Goal: Information Seeking & Learning: Learn about a topic

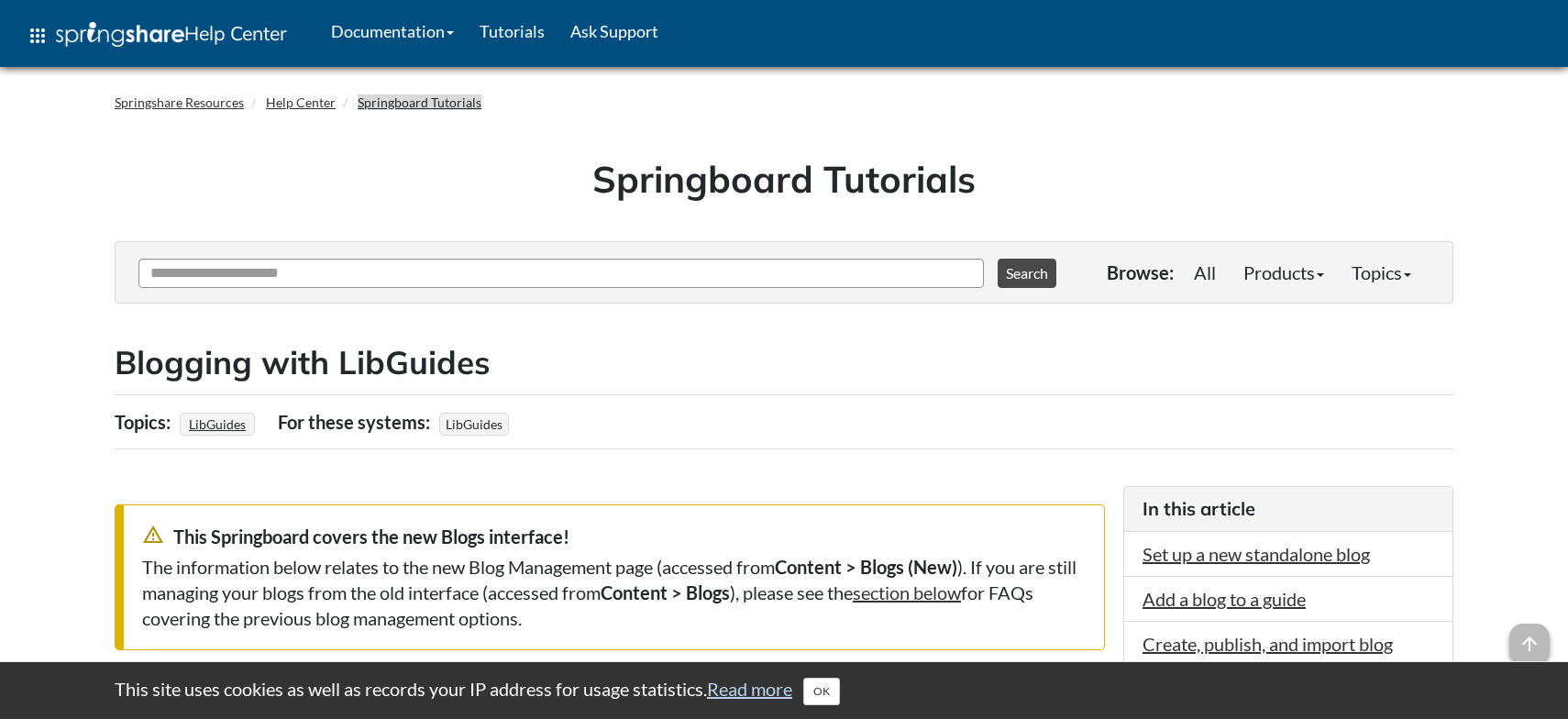
scroll to position [15, 0]
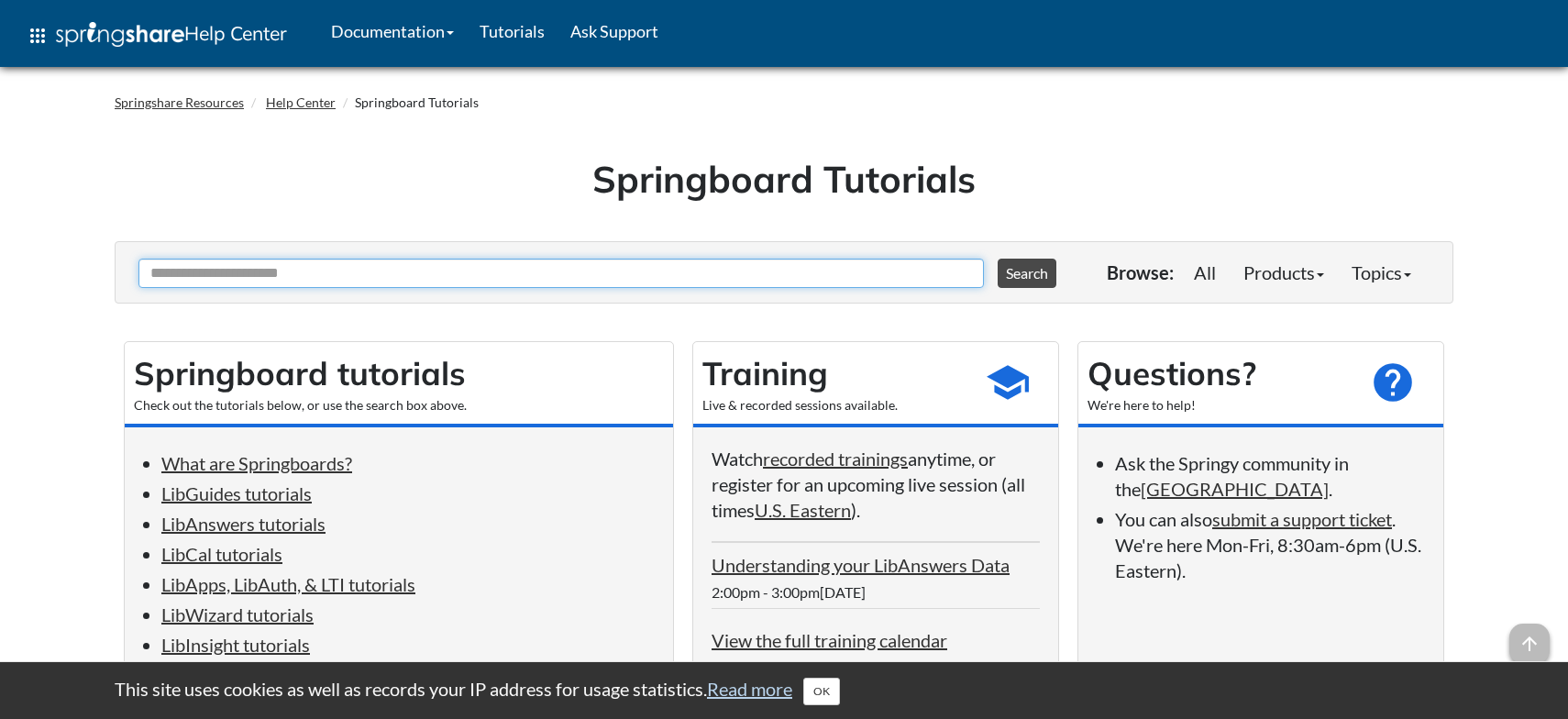
click at [298, 276] on input "Ask Another Question" at bounding box center [560, 274] width 845 height 29
type input "**********"
click at [998, 259] on button "Search" at bounding box center [1027, 274] width 59 height 29
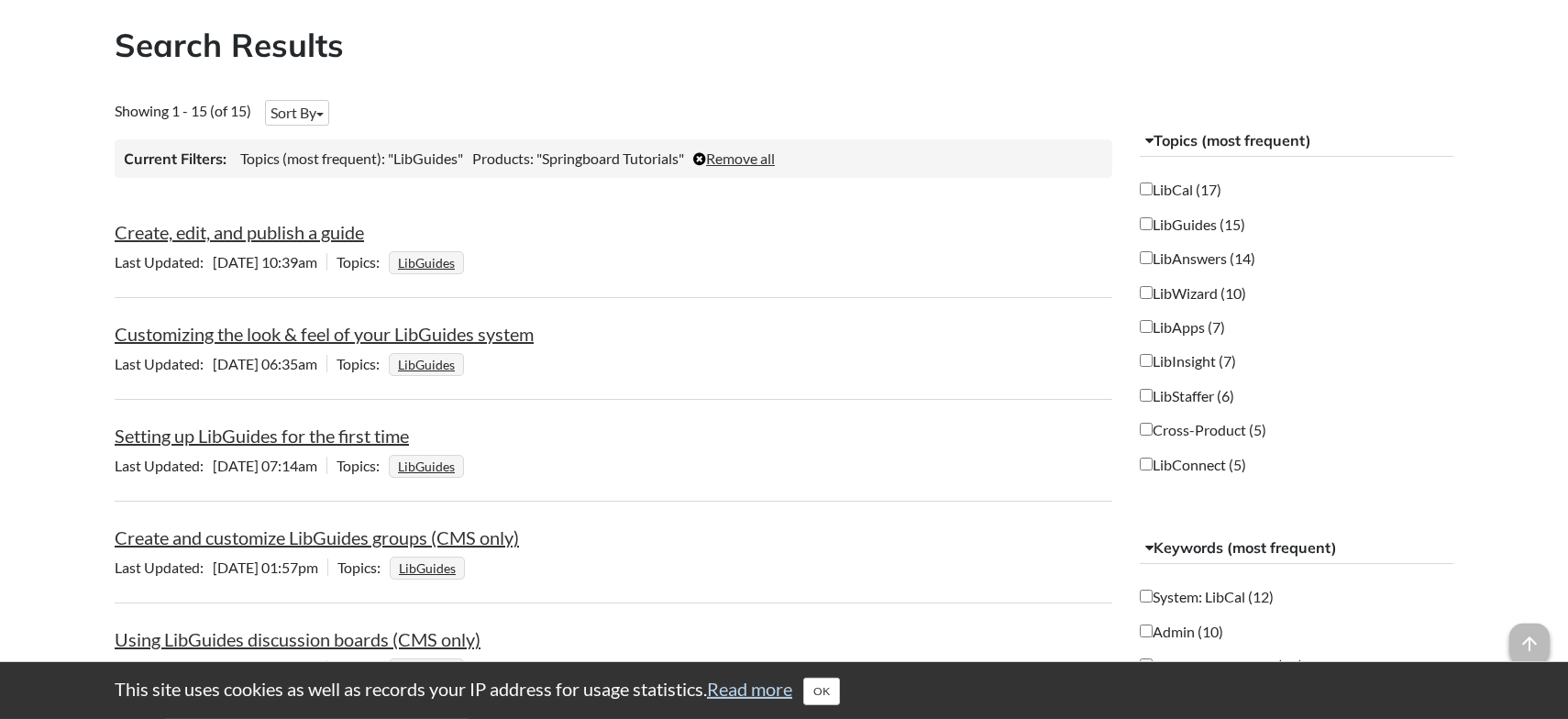
scroll to position [308, 0]
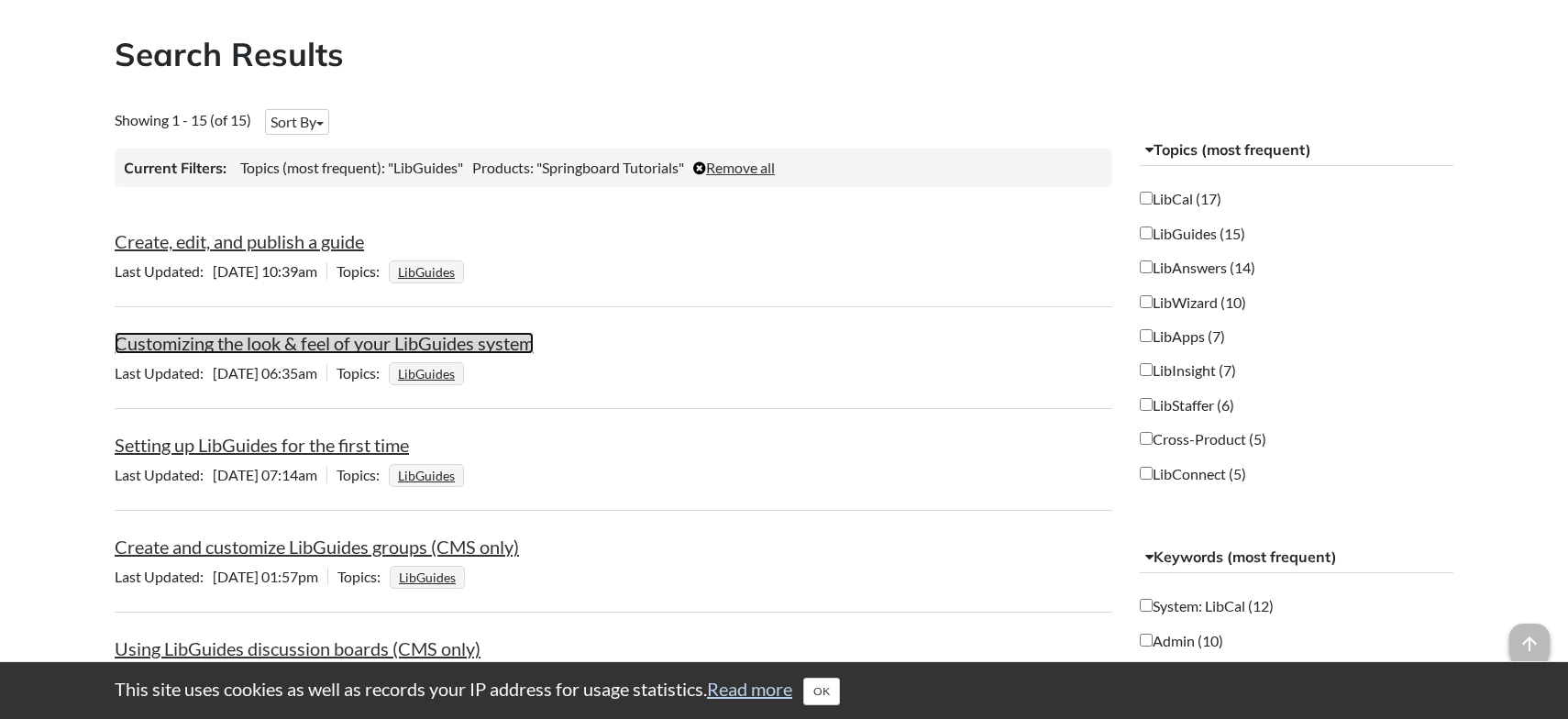
click at [499, 350] on link "Customizing the look & feel of your LibGuides system" at bounding box center [323, 343] width 419 height 22
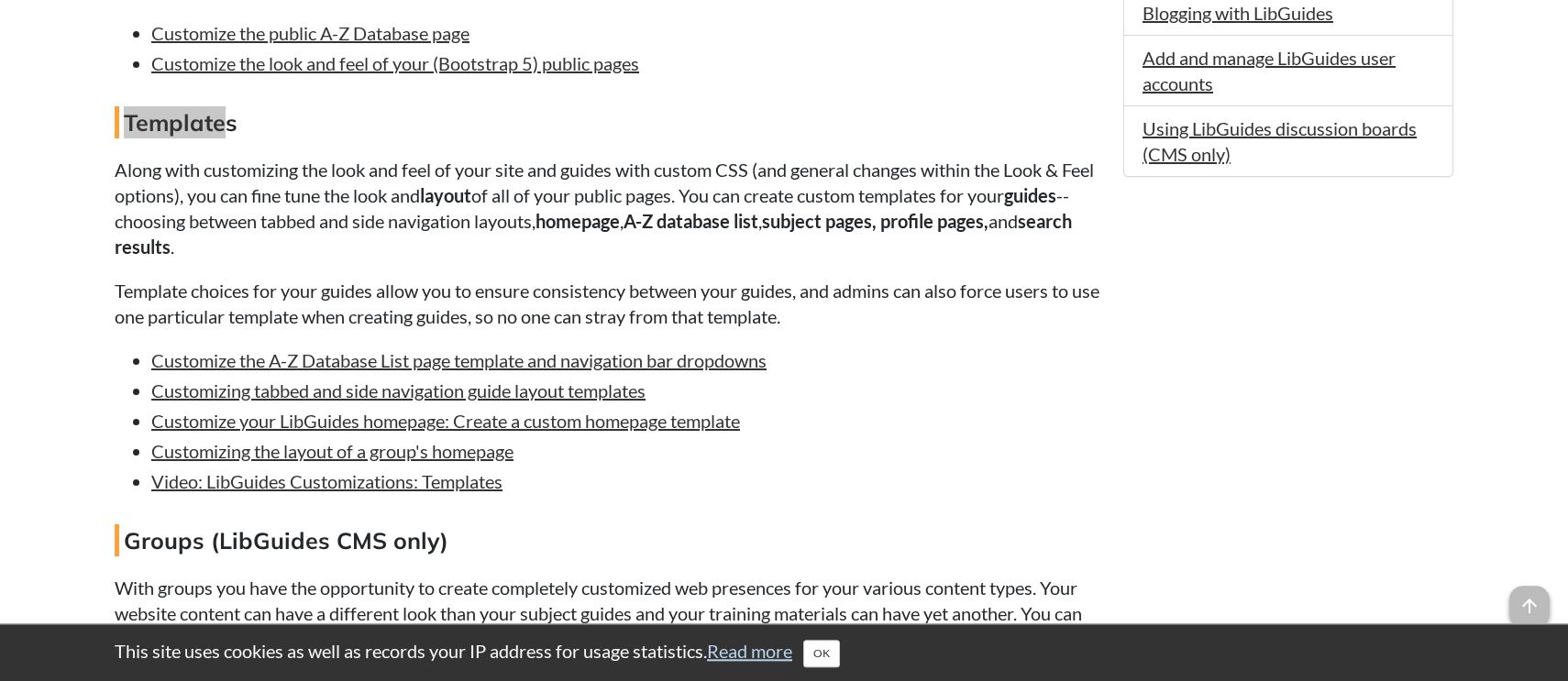
scroll to position [1423, 0]
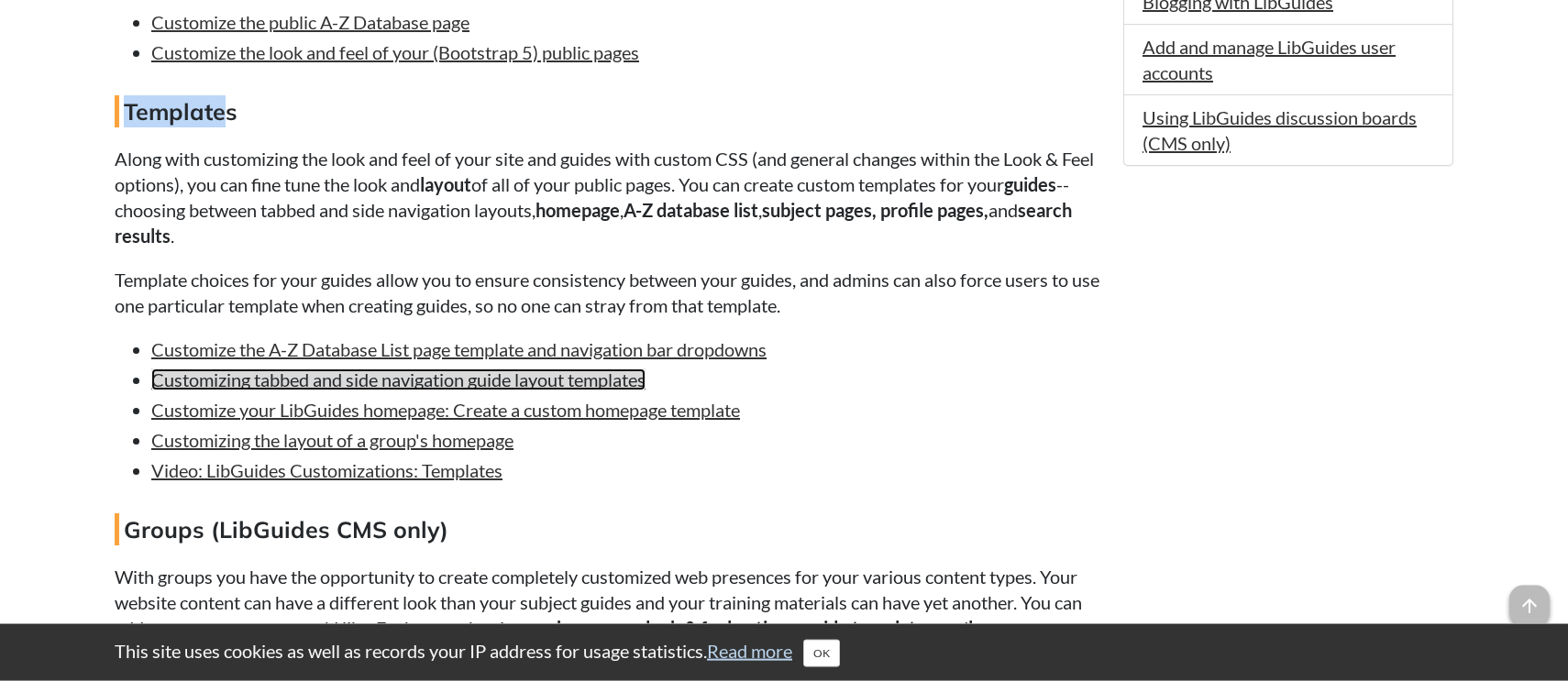
click at [458, 391] on link "Customizing tabbed and side navigation guide layout templates" at bounding box center [398, 380] width 494 height 22
